Goal: Task Accomplishment & Management: Manage account settings

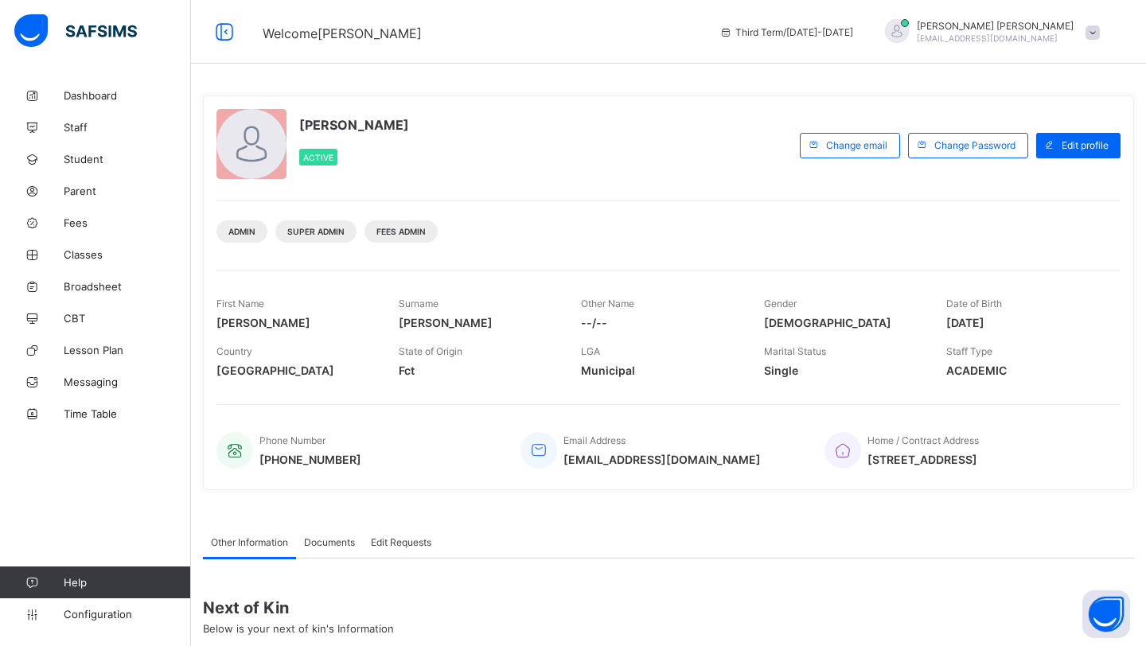
click at [1083, 32] on div "Abubakar Mohammed abu@tenkindhands.org" at bounding box center [988, 32] width 239 height 26
click at [1019, 154] on span "Subscription" at bounding box center [1035, 156] width 80 height 12
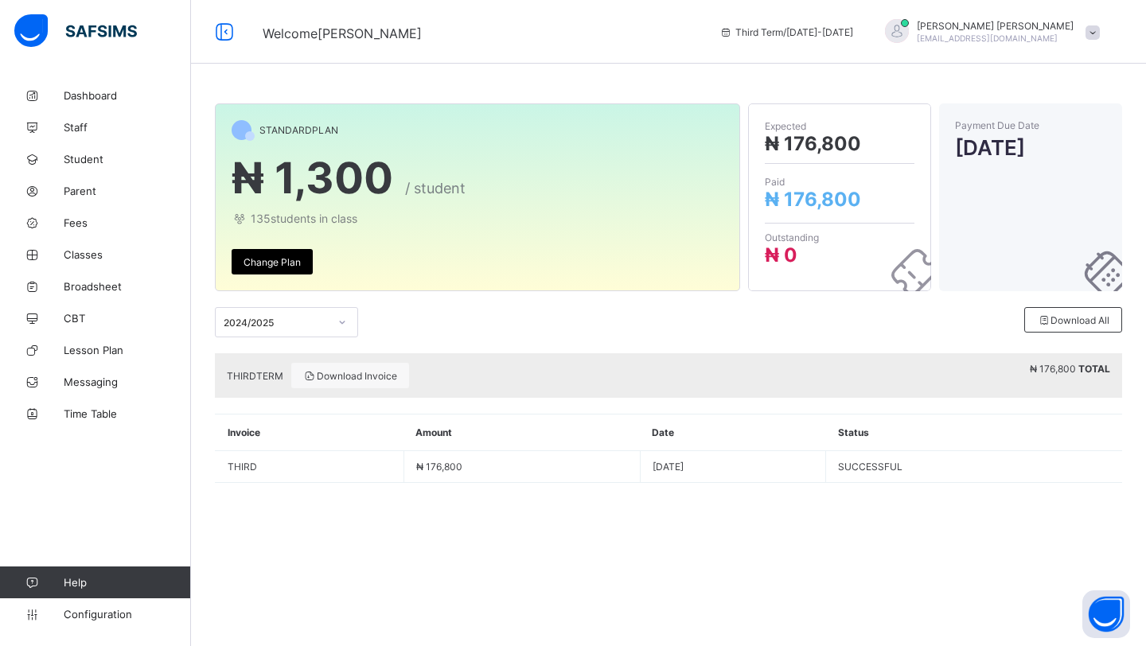
click at [266, 380] on span "THIRD TERM" at bounding box center [255, 376] width 56 height 12
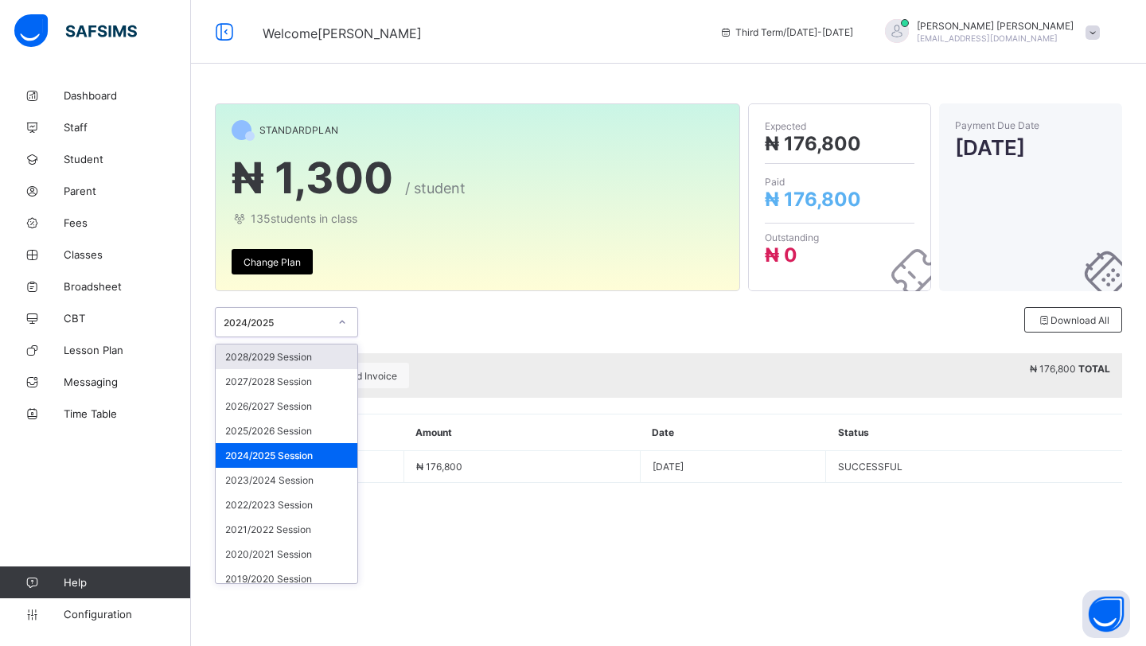
click at [319, 311] on div "2024/2025" at bounding box center [271, 322] width 111 height 22
click at [285, 429] on div "2025/2026 Session" at bounding box center [287, 431] width 142 height 25
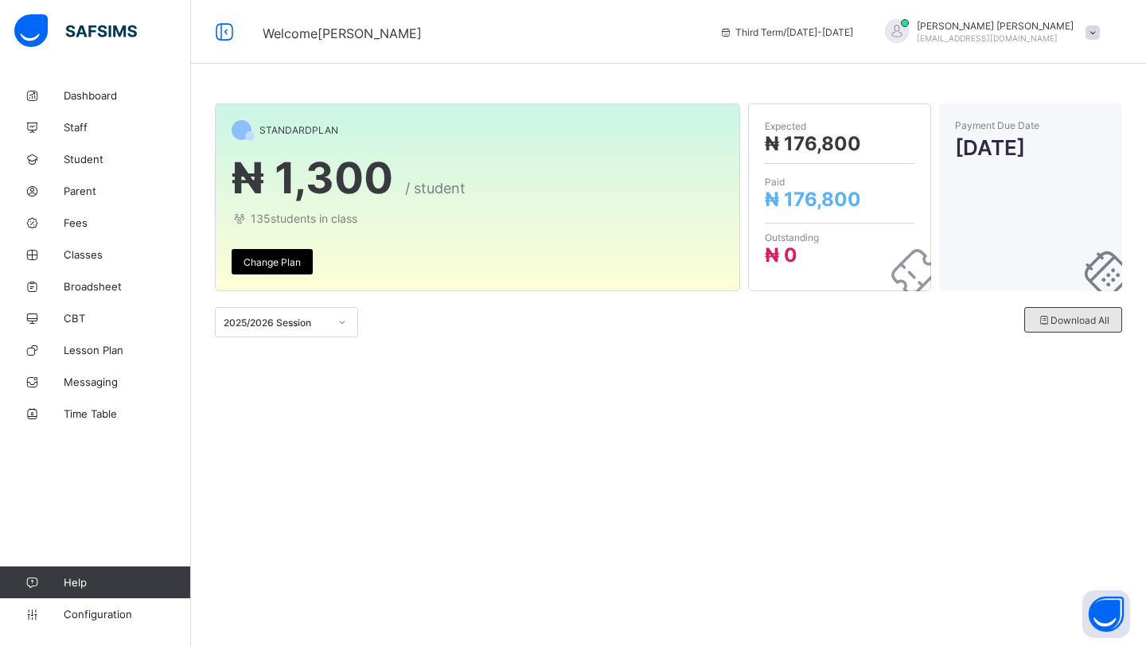
click at [1057, 325] on div "Download All" at bounding box center [1073, 319] width 98 height 25
click at [1104, 626] on button "Open asap" at bounding box center [1106, 614] width 48 height 48
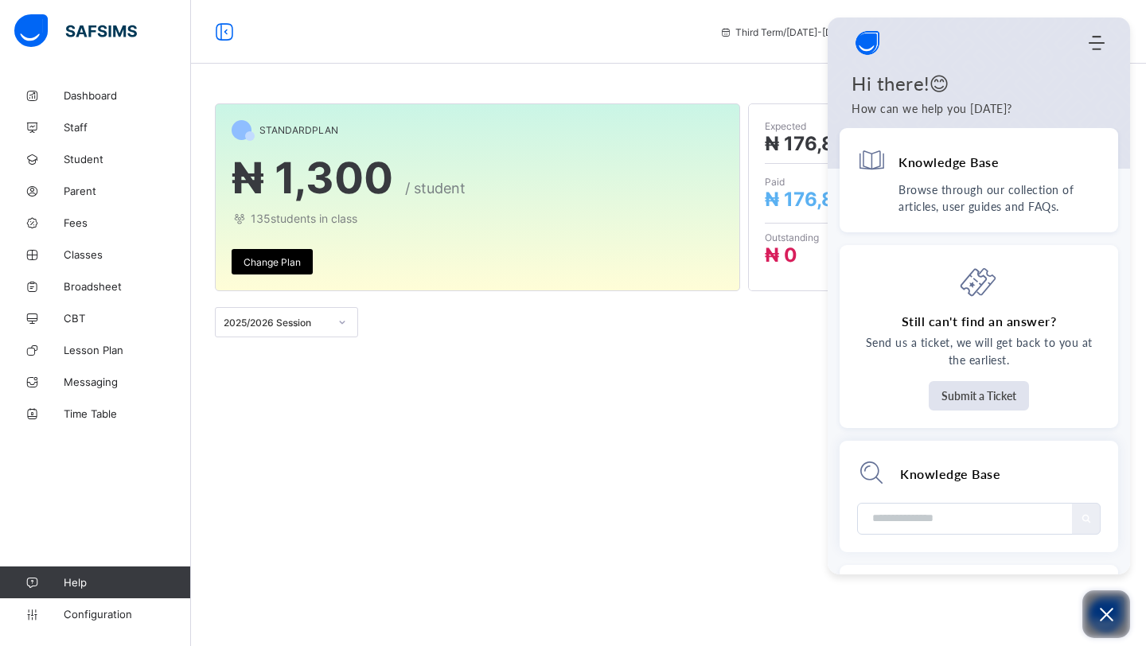
click at [1100, 613] on icon "Open asap" at bounding box center [1106, 615] width 20 height 20
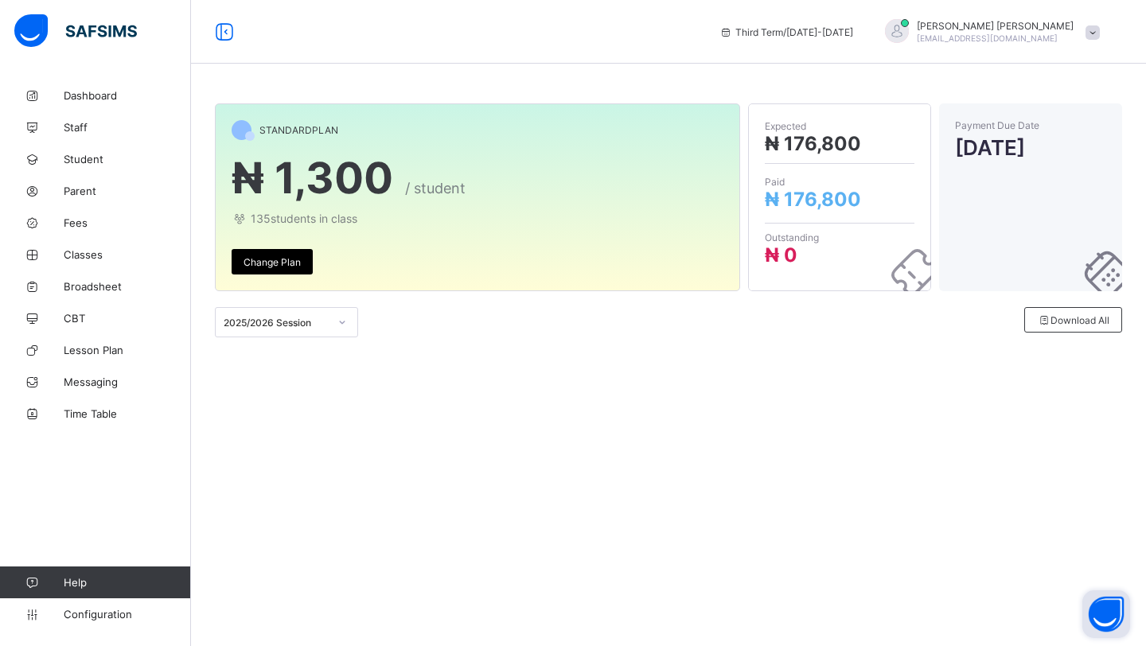
click at [1098, 33] on span at bounding box center [1092, 32] width 14 height 14
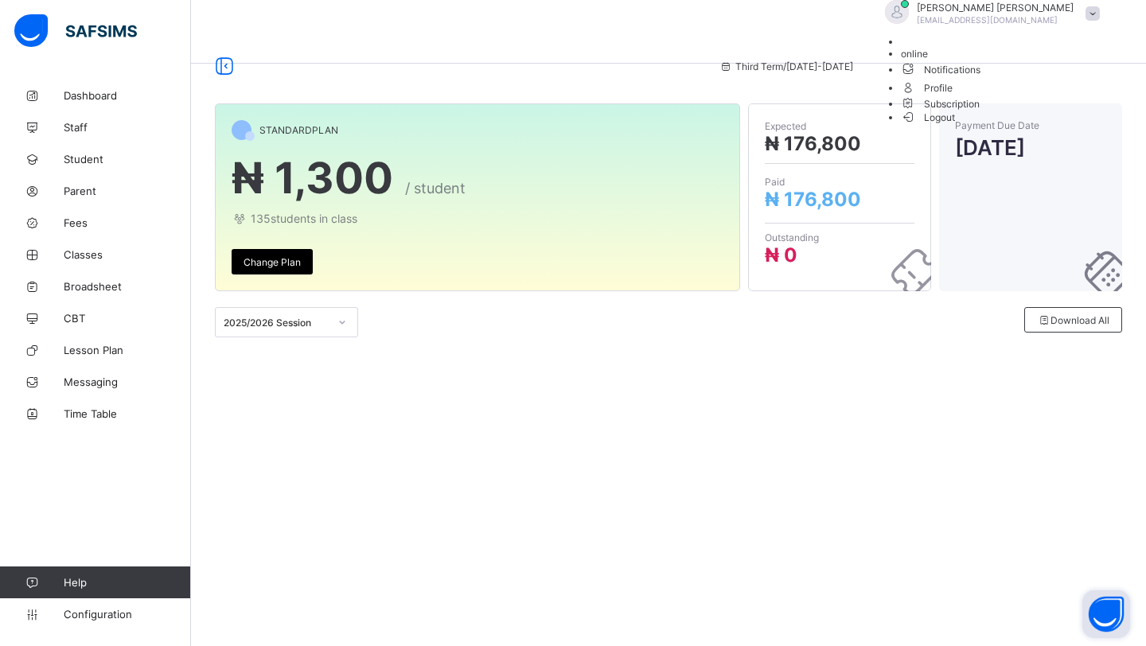
click at [980, 110] on span "Subscription" at bounding box center [941, 104] width 80 height 12
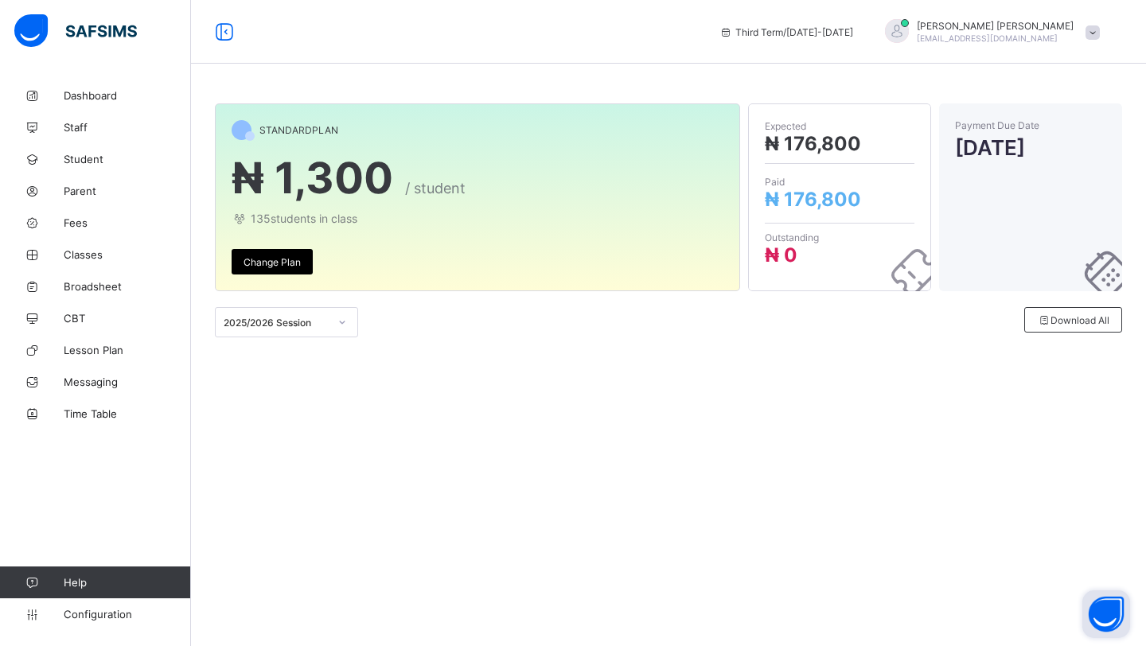
click at [1098, 31] on span at bounding box center [1092, 32] width 14 height 14
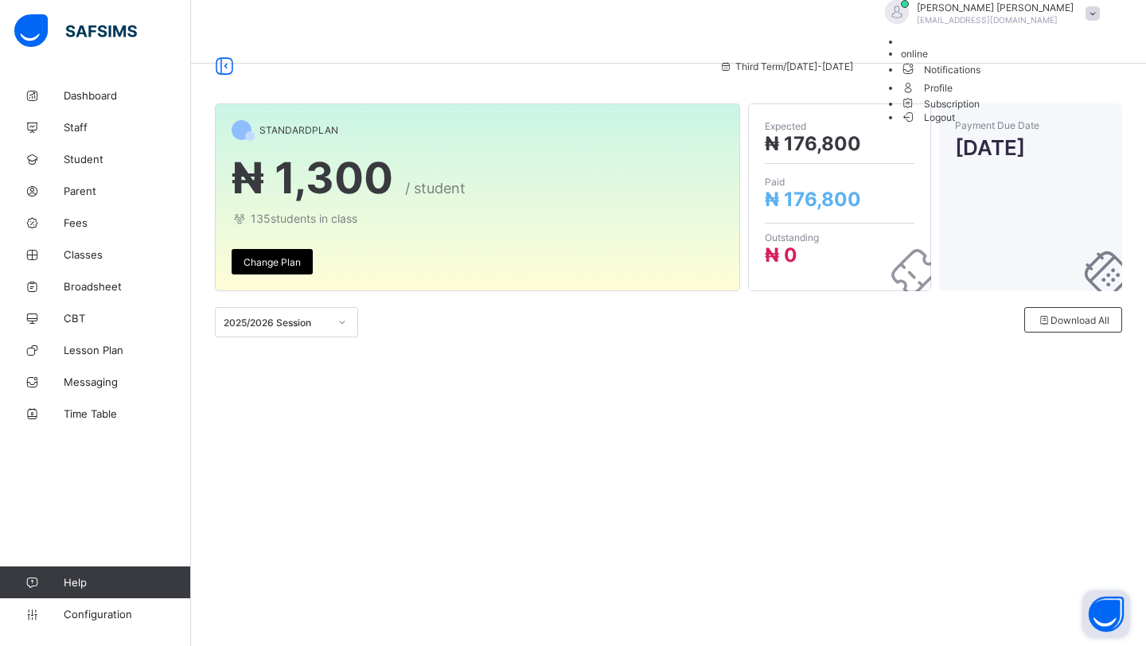
click at [980, 110] on span "Subscription" at bounding box center [941, 104] width 80 height 12
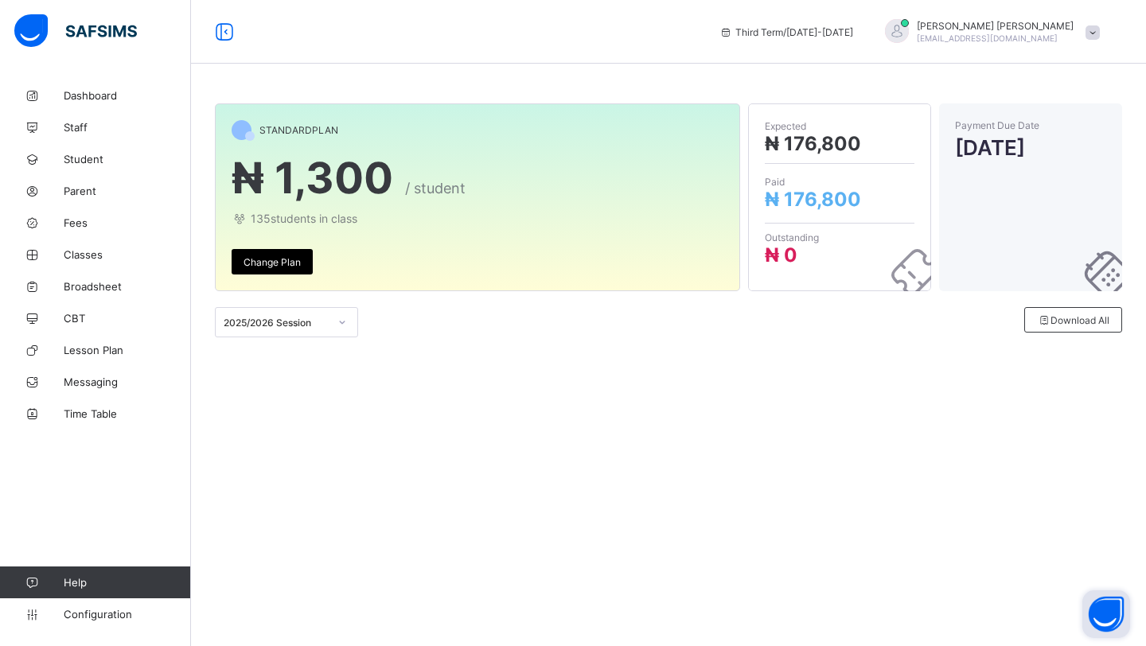
click at [1097, 31] on span at bounding box center [1092, 32] width 14 height 14
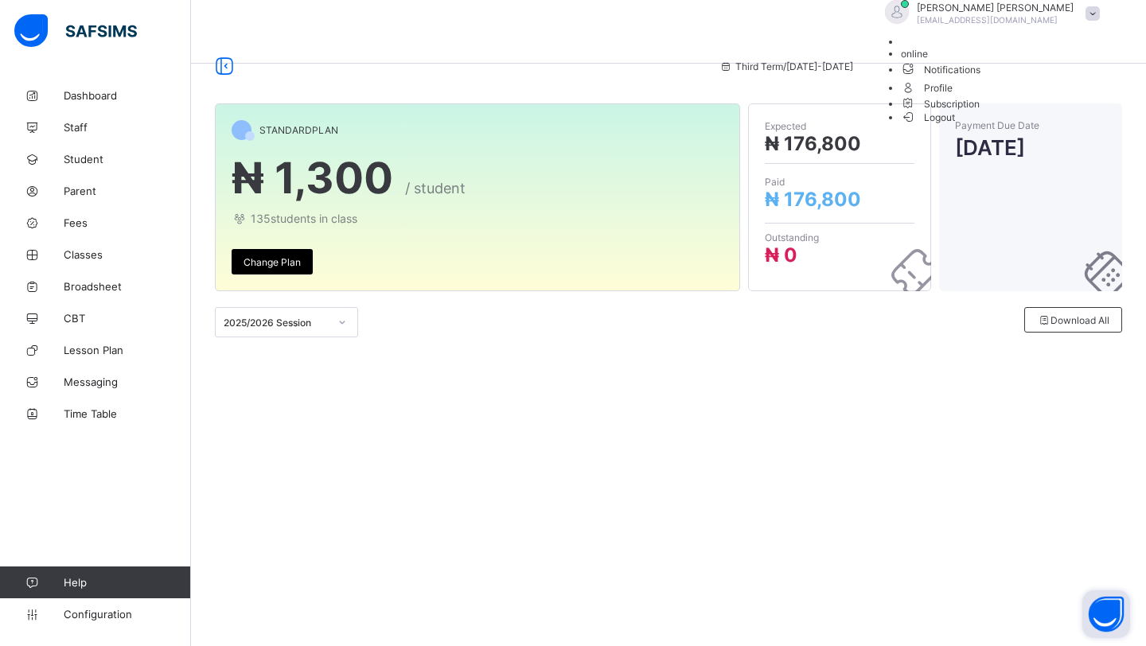
click at [980, 110] on span "Subscription" at bounding box center [941, 104] width 80 height 12
